Goal: Obtain resource: Download file/media

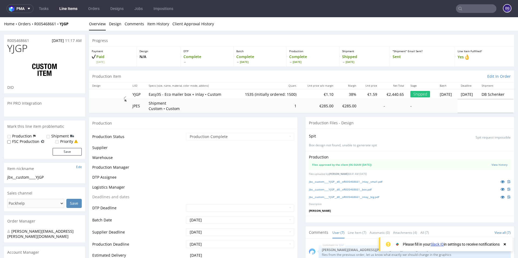
scroll to position [87, 0]
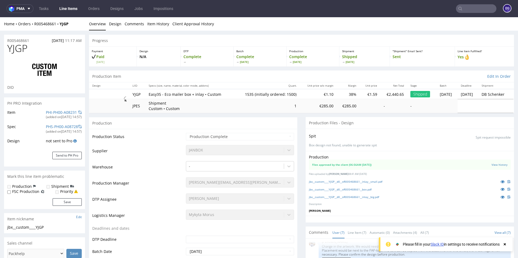
select select "in_progress"
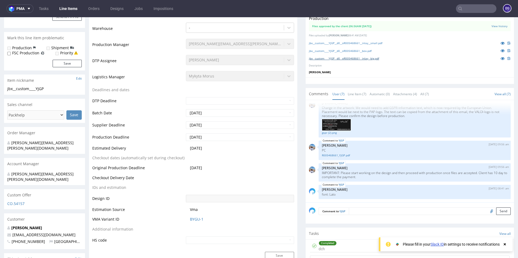
scroll to position [108, 0]
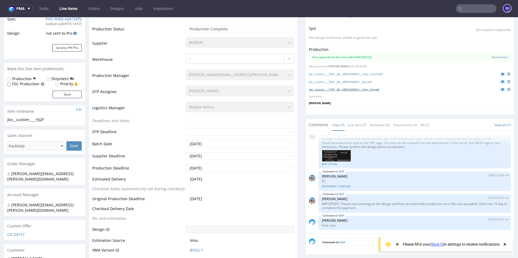
click at [350, 88] on link "jbx__custom____YJGP__d0__oR005468661__inlay__big.pdf" at bounding box center [344, 90] width 70 height 4
click at [356, 80] on link "jbx__custom____YJGP__d0__oR005468661__box.pdf" at bounding box center [340, 82] width 63 height 4
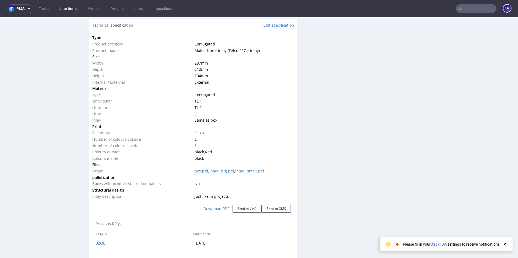
scroll to position [593, 0]
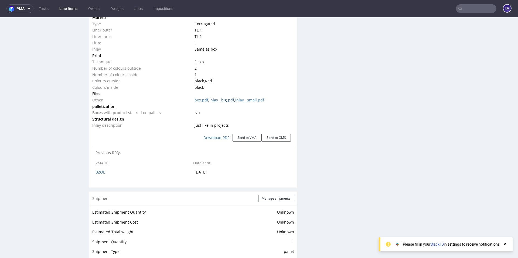
click at [229, 102] on link "inlay__big.pdf" at bounding box center [221, 100] width 25 height 5
click at [203, 100] on link "box.pdf" at bounding box center [201, 100] width 14 height 5
click at [254, 100] on link "inlay__small.pdf" at bounding box center [249, 100] width 29 height 5
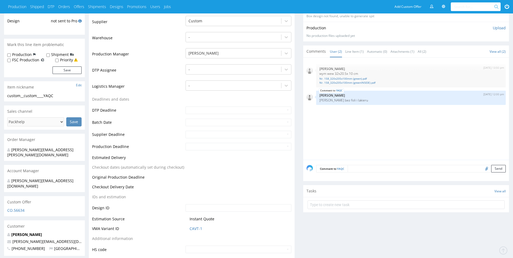
scroll to position [108, 0]
click at [355, 82] on link "Nr. 158_320x205x100mm (greenINSIDE).pdf" at bounding box center [411, 83] width 183 height 4
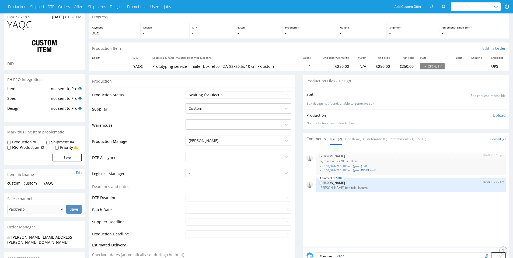
scroll to position [0, 0]
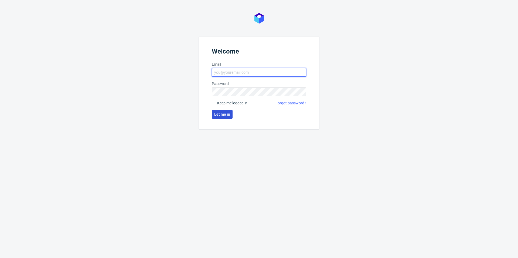
type input "[PERSON_NAME][EMAIL_ADDRESS][PERSON_NAME][DOMAIN_NAME]"
click at [221, 115] on span "Let me in" at bounding box center [222, 115] width 16 height 4
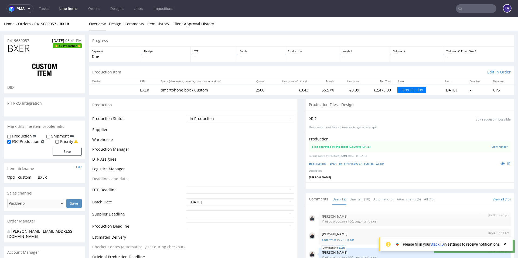
scroll to position [149, 0]
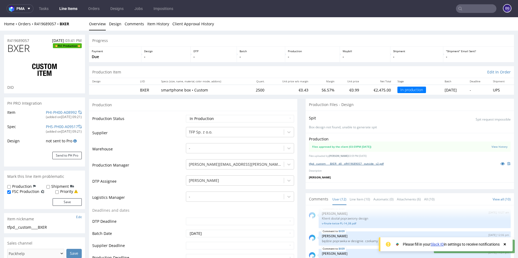
click at [350, 165] on link "tfpd__custom____BXER__d0__oR419689057__outside__v2.pdf" at bounding box center [346, 164] width 75 height 4
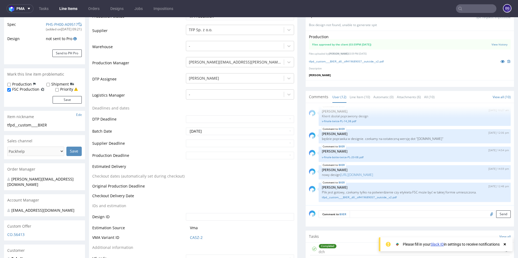
scroll to position [81, 0]
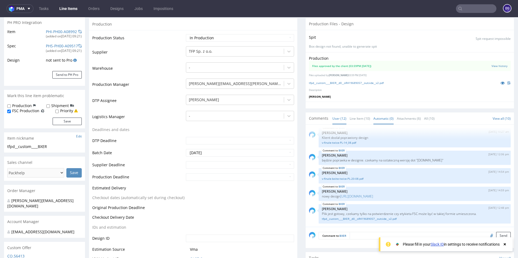
click at [376, 119] on link "Automatic (0)" at bounding box center [383, 119] width 20 height 12
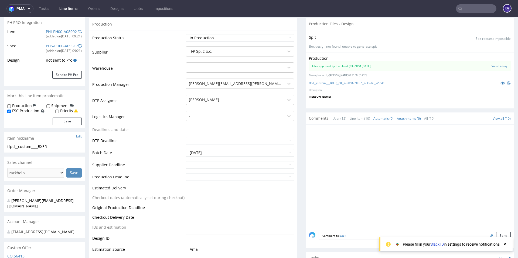
click at [406, 120] on link "Attachments (6)" at bounding box center [408, 119] width 24 height 12
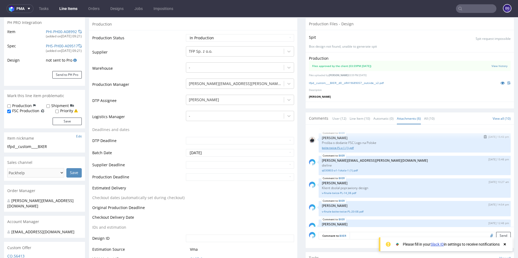
scroll to position [32, 0]
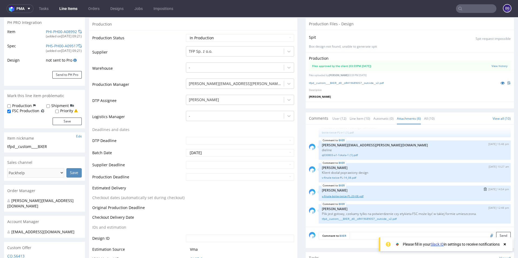
click at [352, 198] on link "v-finale-boite-twice-PL-20-08.pdf" at bounding box center [414, 197] width 185 height 4
